Goal: Information Seeking & Learning: Find specific fact

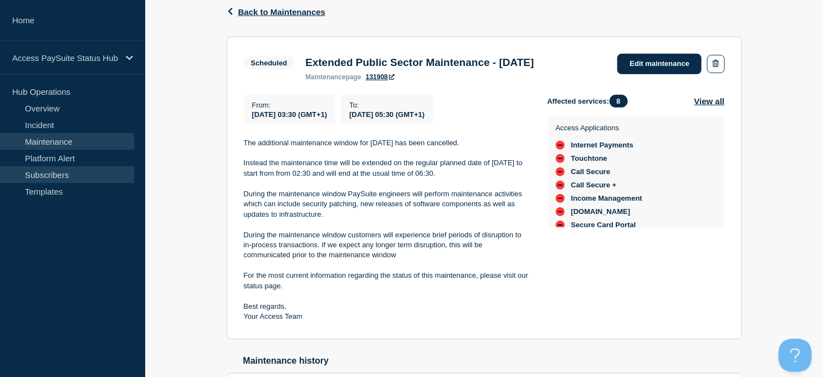
click at [52, 175] on link "Subscribers" at bounding box center [67, 174] width 134 height 17
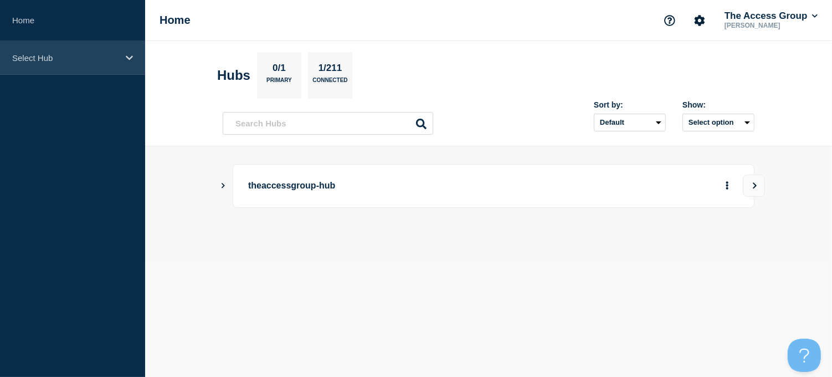
click at [122, 56] on div "Select Hub" at bounding box center [72, 58] width 145 height 34
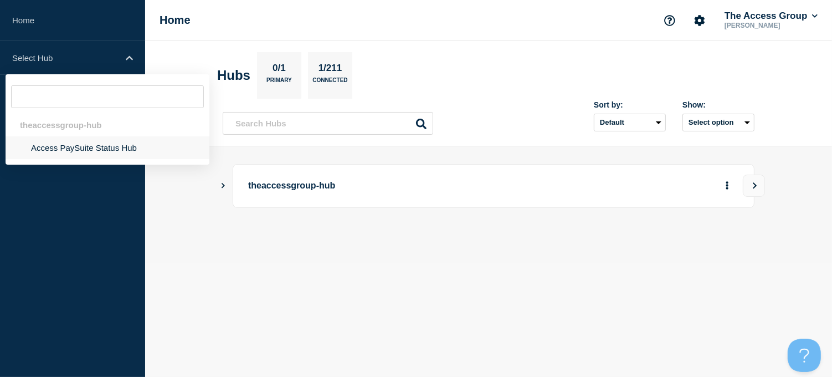
click at [78, 146] on li "Access PaySuite Status Hub" at bounding box center [108, 147] width 204 height 23
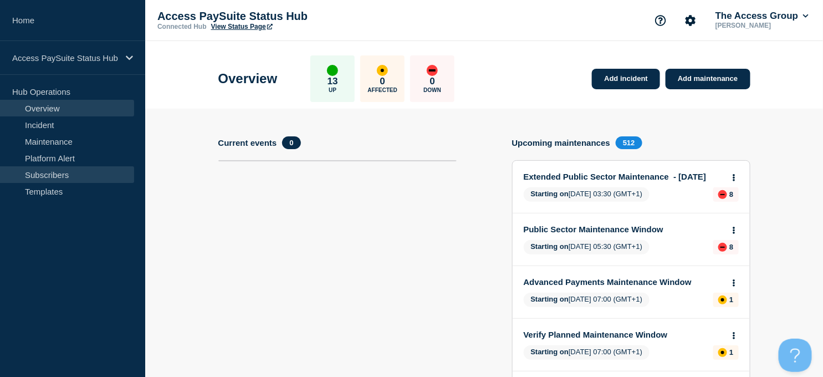
click at [54, 172] on link "Subscribers" at bounding box center [67, 174] width 134 height 17
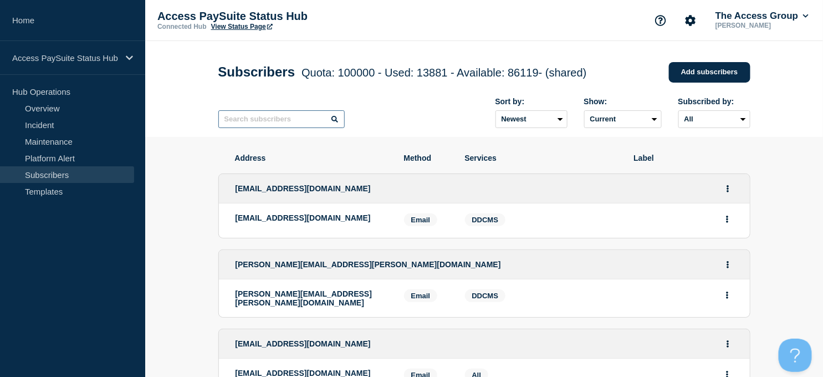
click at [266, 126] on input "text" at bounding box center [281, 119] width 126 height 18
type input "@swindon"
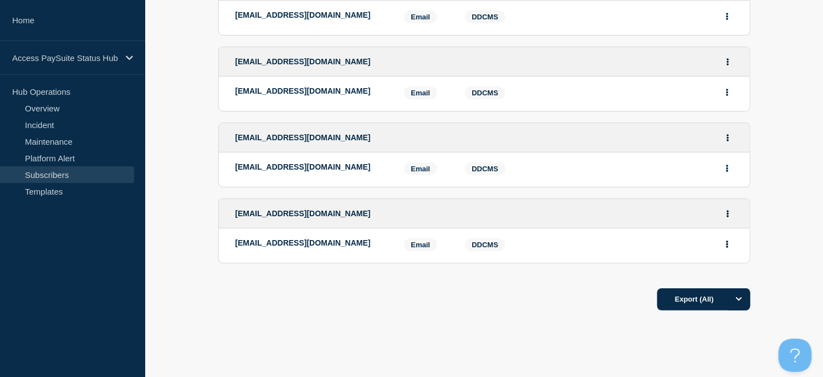
scroll to position [1400, 0]
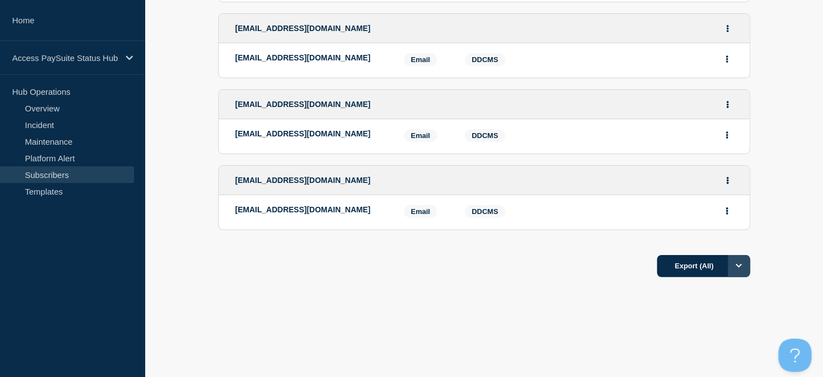
click at [738, 264] on icon "Options" at bounding box center [739, 266] width 6 height 4
click at [698, 343] on button "Current page" at bounding box center [712, 341] width 55 height 10
click at [739, 267] on icon "Options" at bounding box center [739, 265] width 7 height 7
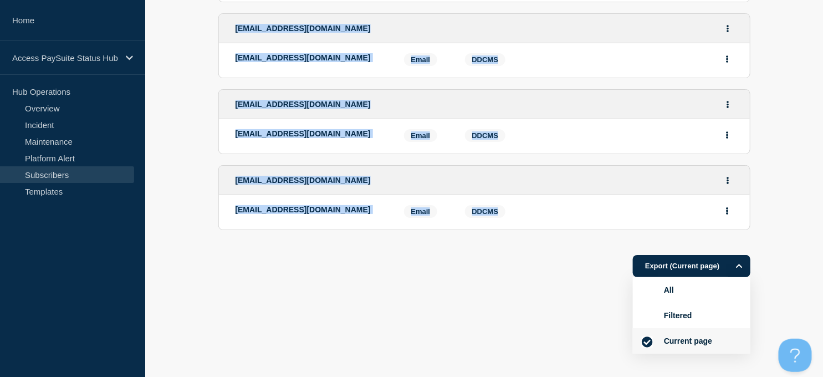
drag, startPoint x: 222, startPoint y: 186, endPoint x: 567, endPoint y: 218, distance: 346.6
copy ul "smelrose@swindon.gov.uk smelrose@swindon.gov.uk Email Email: smelrose@swindon.g…"
